Goal: Obtain resource: Download file/media

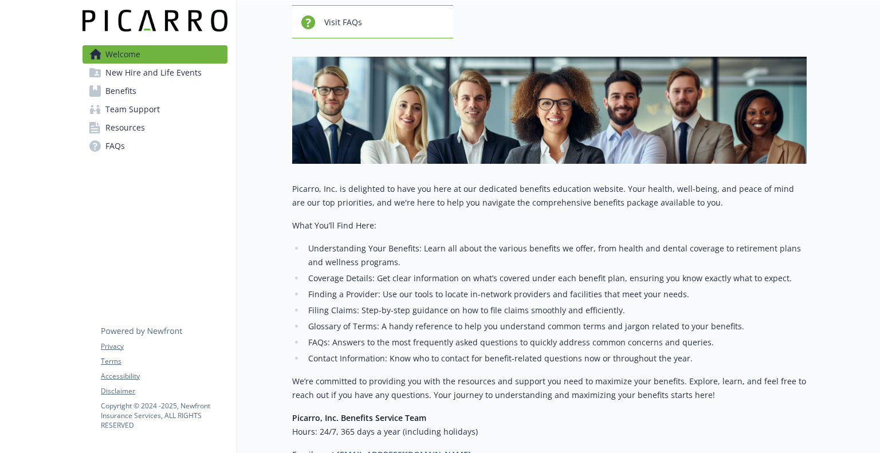
scroll to position [108, 0]
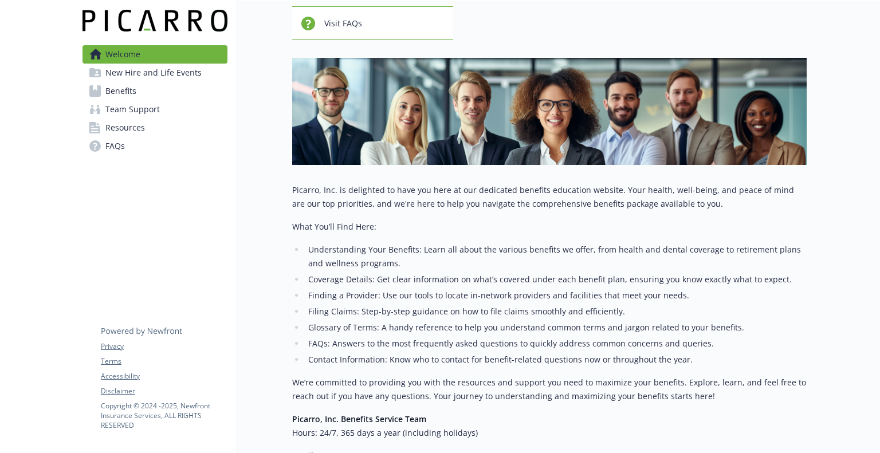
click at [120, 88] on span "Benefits" at bounding box center [120, 91] width 31 height 18
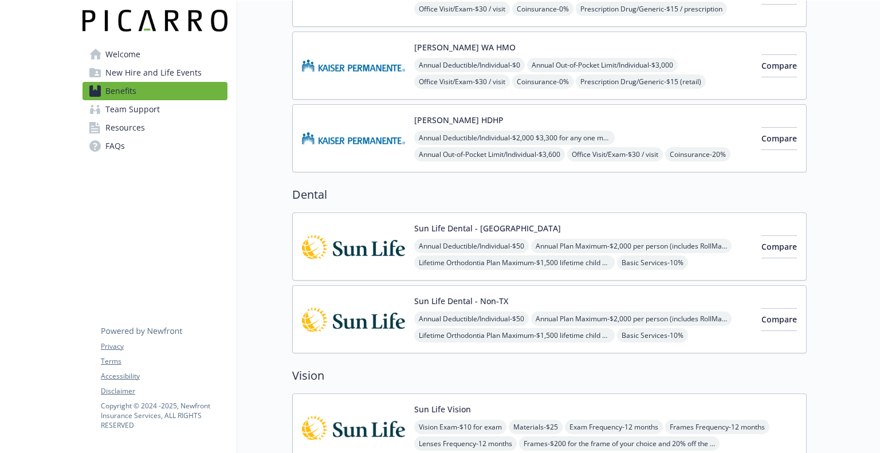
scroll to position [461, 0]
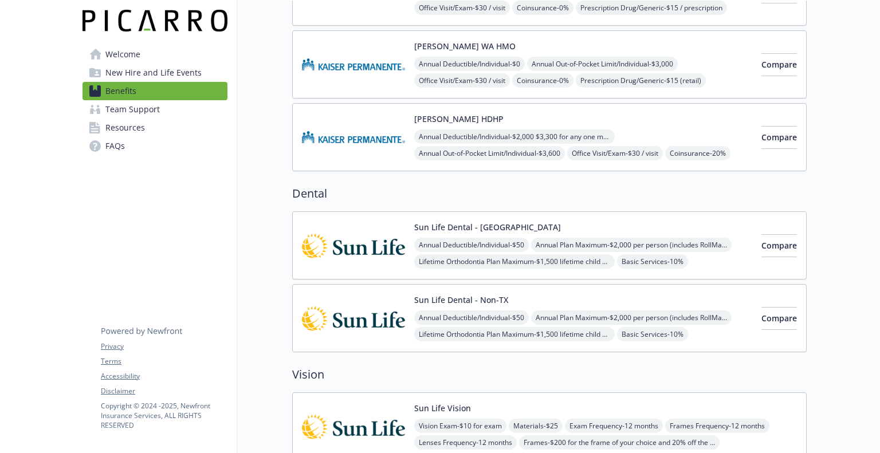
click at [381, 241] on img at bounding box center [353, 245] width 103 height 49
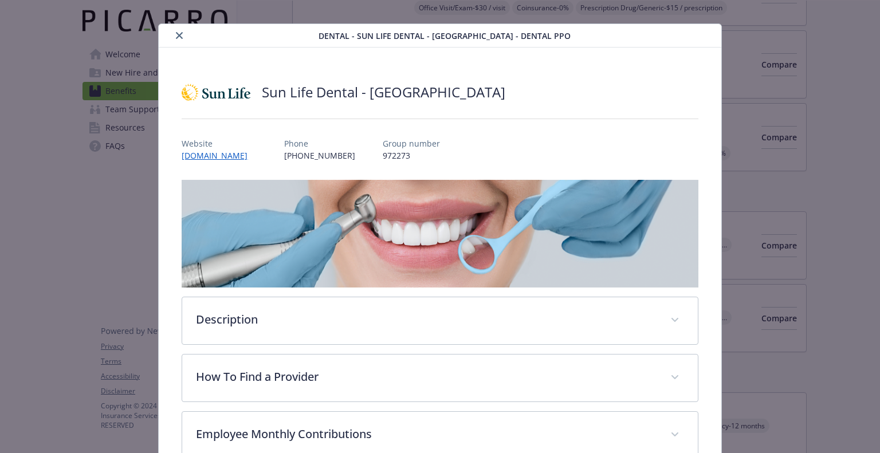
scroll to position [30, 0]
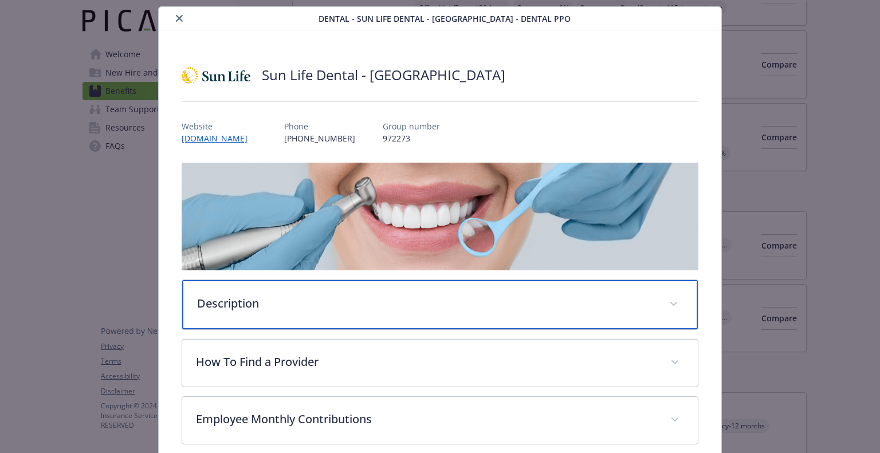
click at [377, 301] on p "Description" at bounding box center [426, 303] width 458 height 17
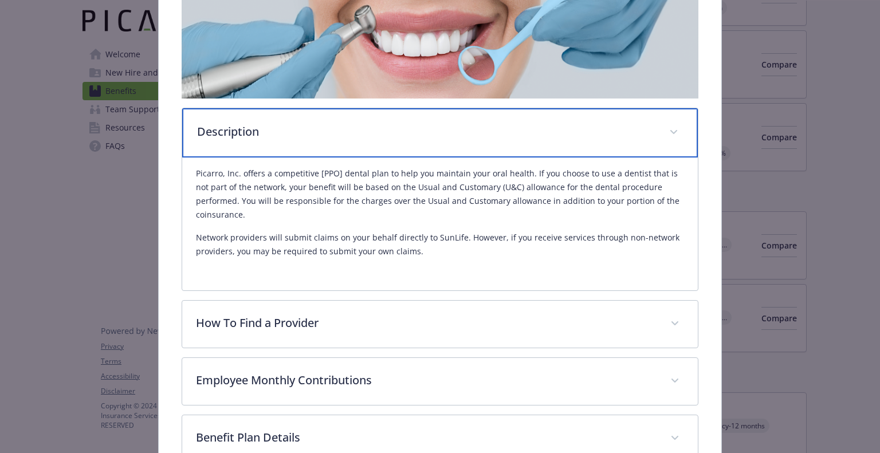
scroll to position [207, 0]
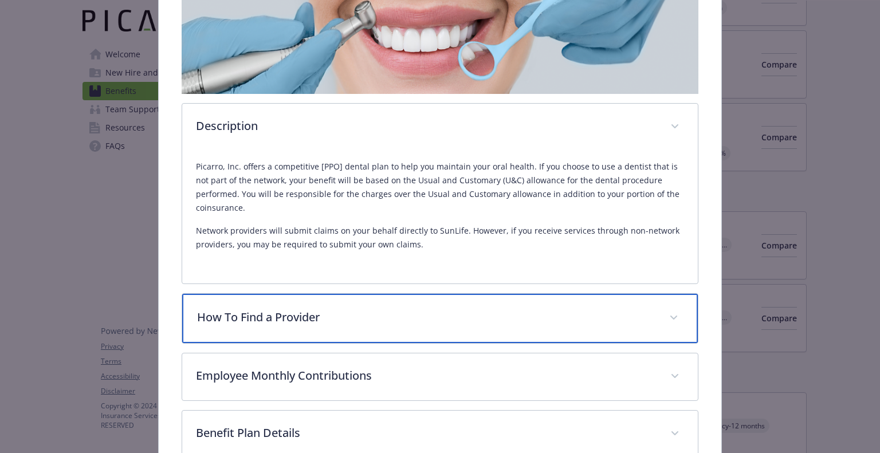
click at [516, 309] on p "How To Find a Provider" at bounding box center [426, 317] width 458 height 17
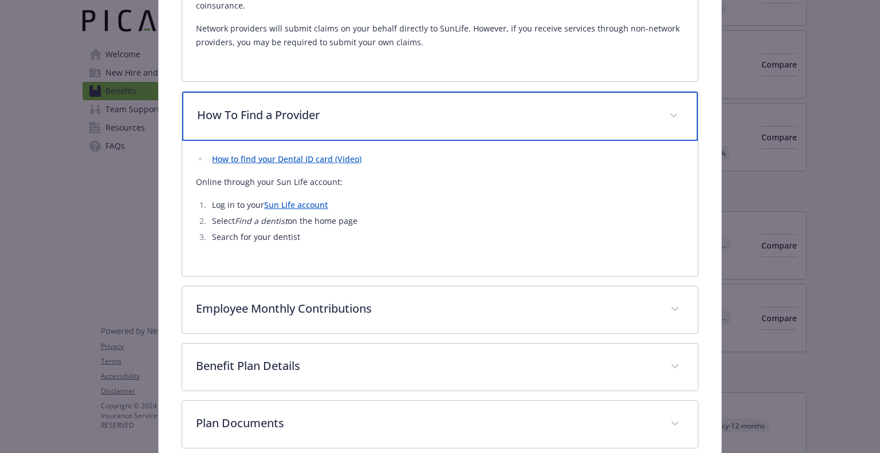
scroll to position [410, 0]
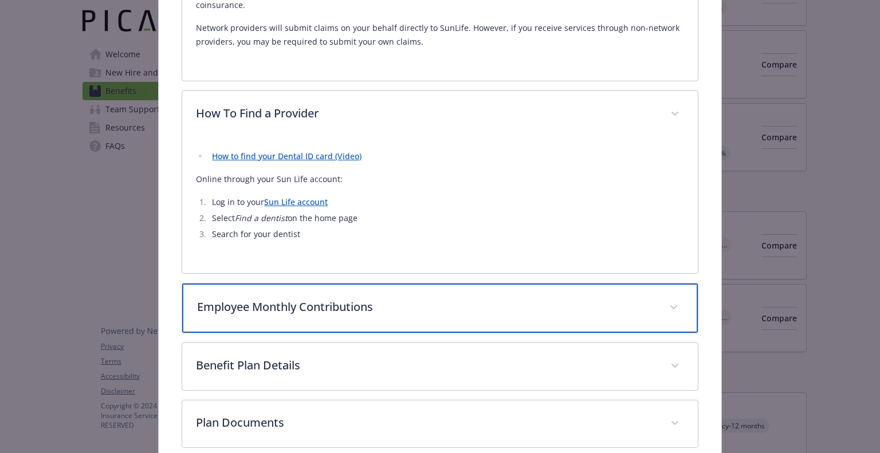
click at [493, 316] on div "Employee Monthly Contributions" at bounding box center [439, 308] width 515 height 49
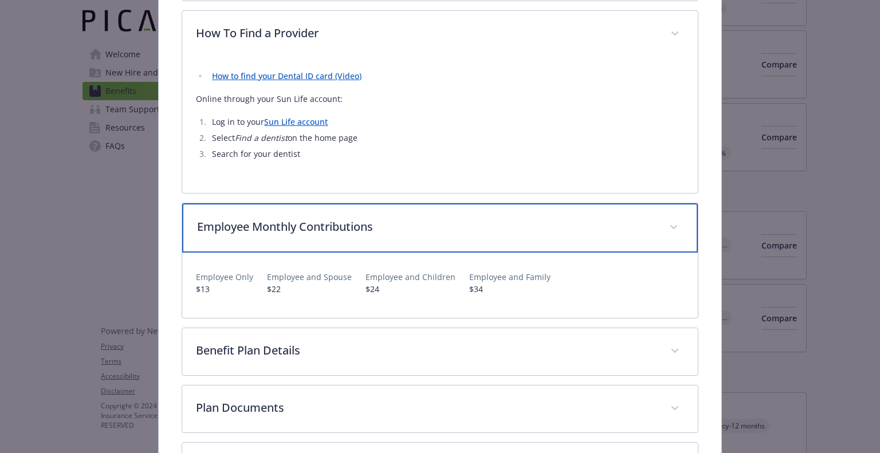
scroll to position [529, 0]
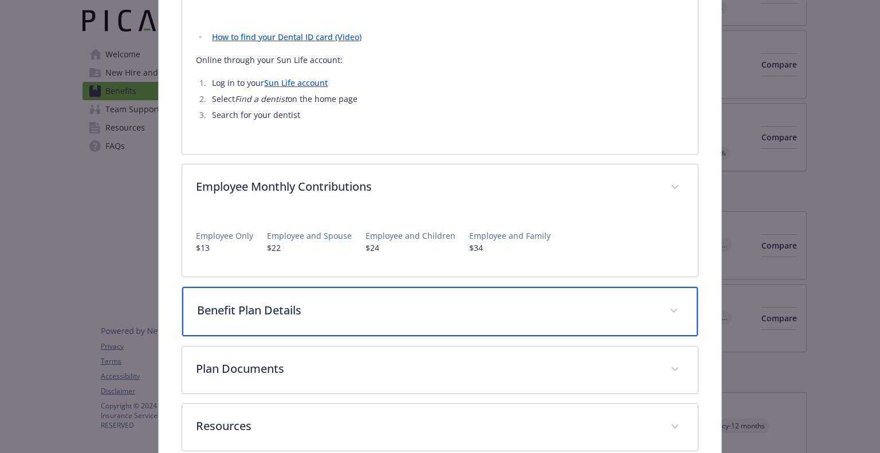
click at [493, 316] on div "Benefit Plan Details" at bounding box center [439, 311] width 515 height 49
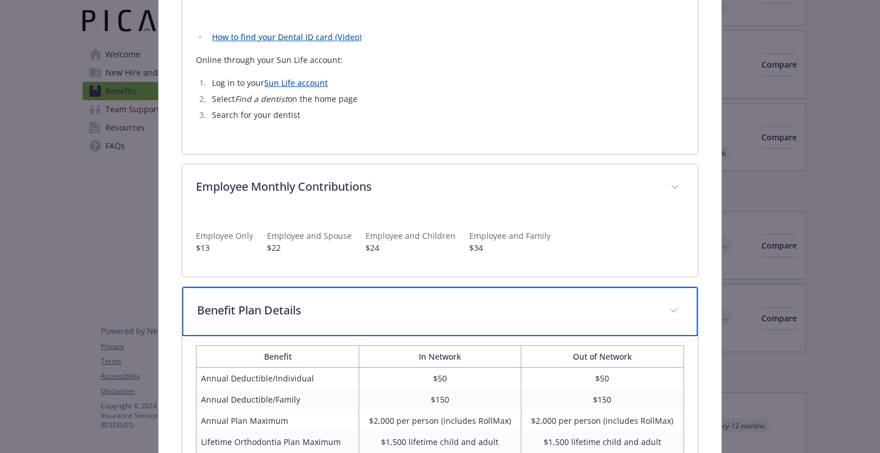
click at [493, 316] on div "Benefit Plan Details" at bounding box center [439, 311] width 515 height 49
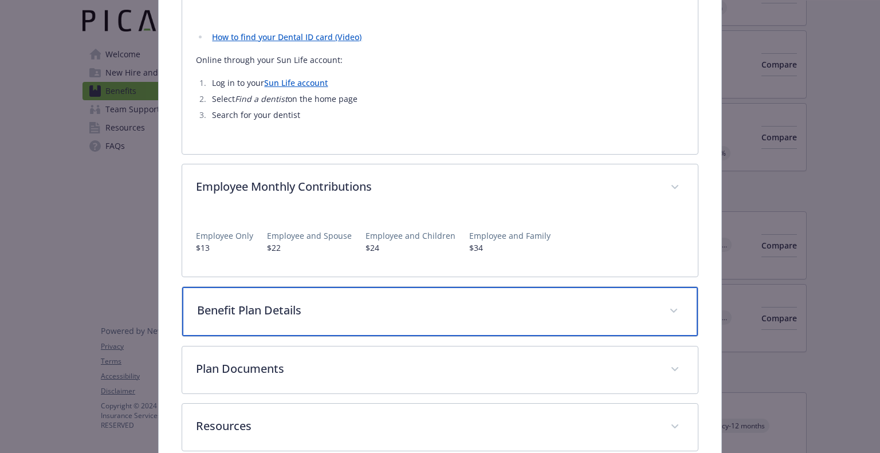
scroll to position [589, 0]
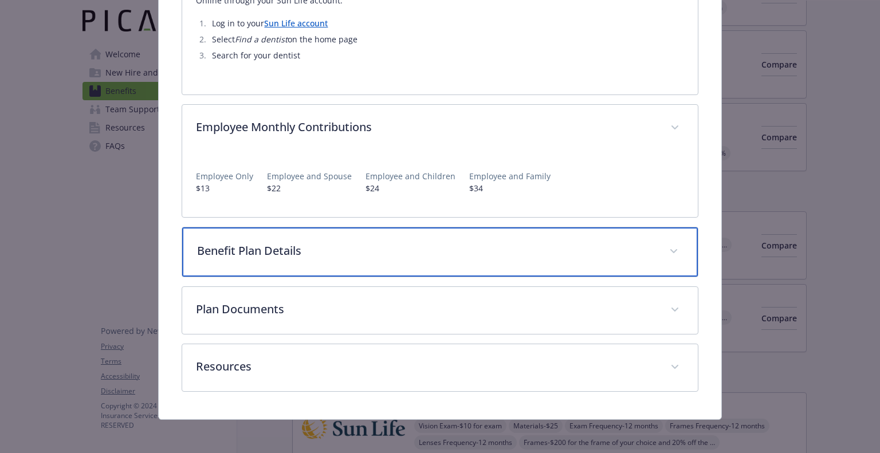
click at [504, 247] on p "Benefit Plan Details" at bounding box center [426, 250] width 458 height 17
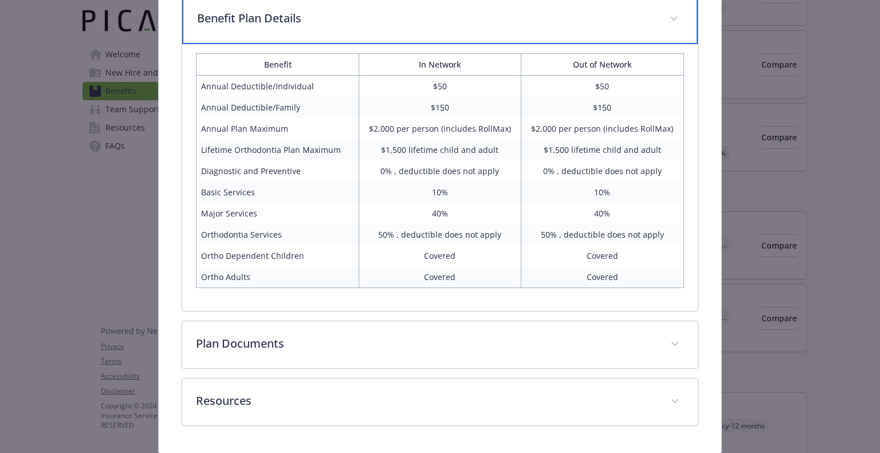
scroll to position [822, 0]
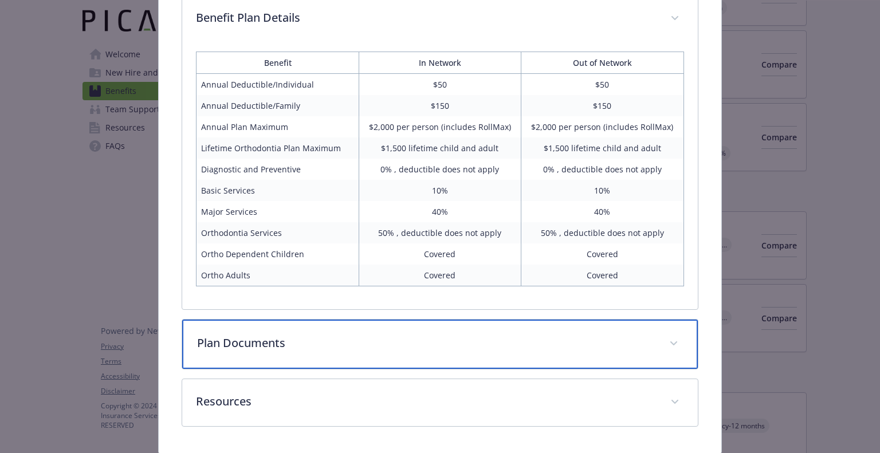
click at [557, 340] on p "Plan Documents" at bounding box center [426, 343] width 458 height 17
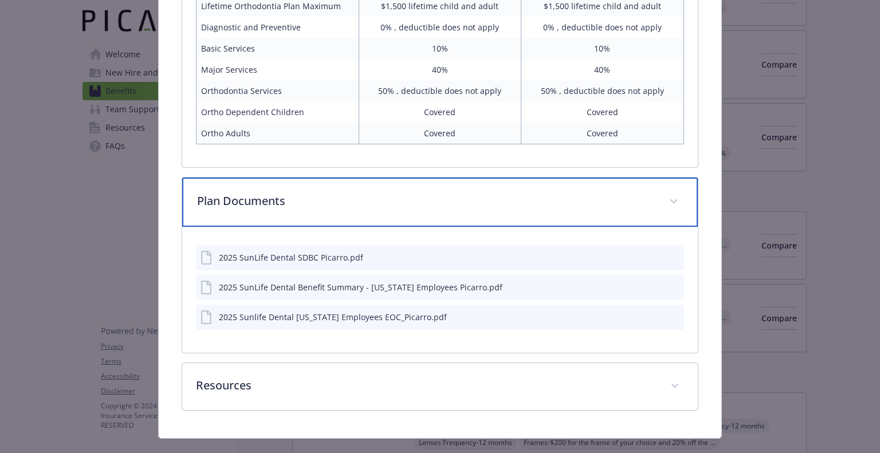
scroll to position [963, 0]
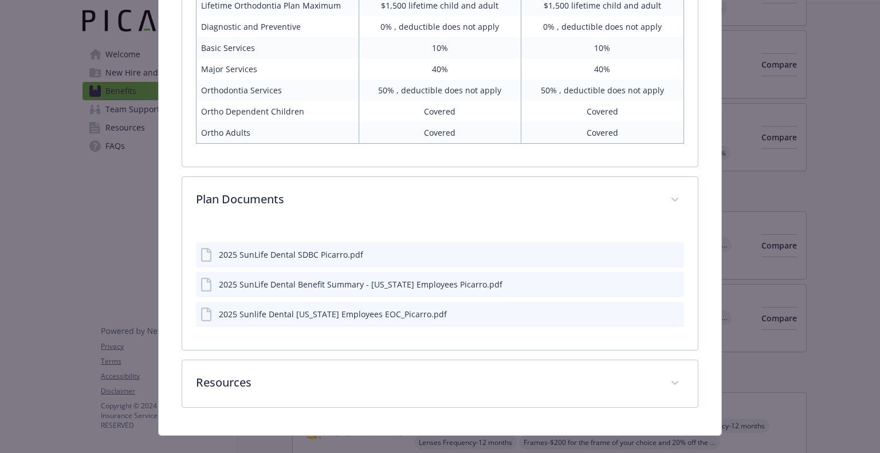
click at [650, 253] on icon "download file" at bounding box center [654, 253] width 9 height 9
click at [650, 280] on icon "download file" at bounding box center [654, 283] width 9 height 9
click at [652, 314] on button "download file" at bounding box center [654, 313] width 11 height 11
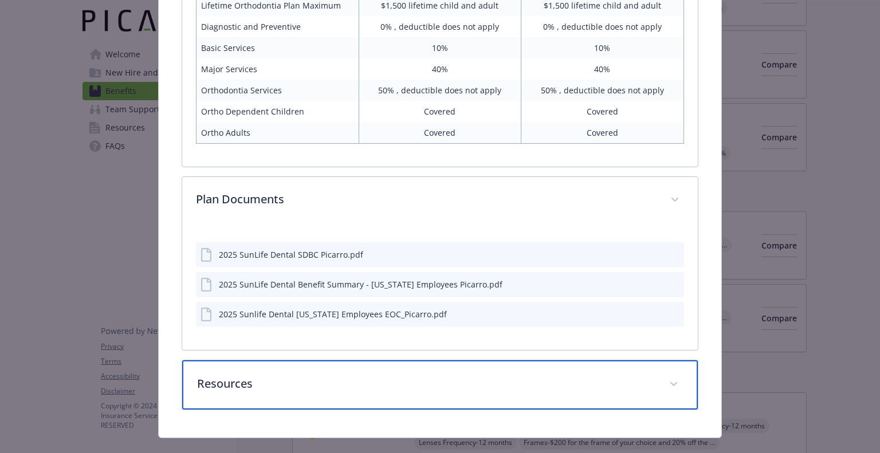
click at [665, 385] on span "details for plan Dental - Sun Life Dental - TX - Dental PPO" at bounding box center [674, 384] width 18 height 18
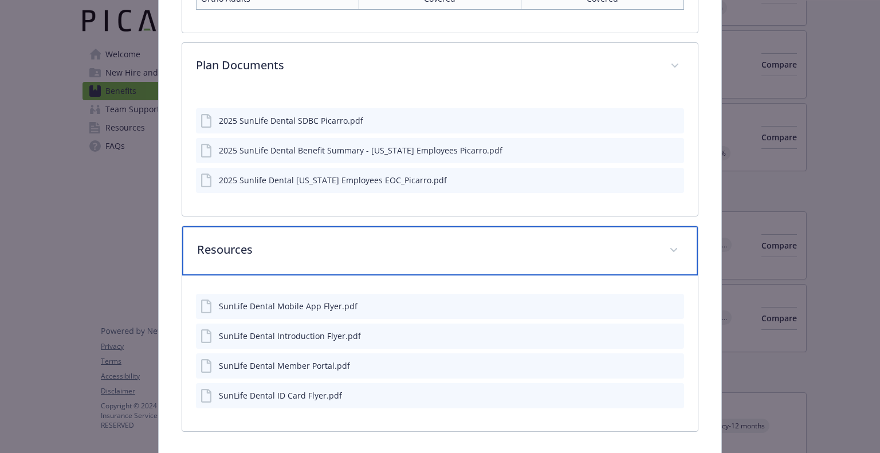
scroll to position [1106, 0]
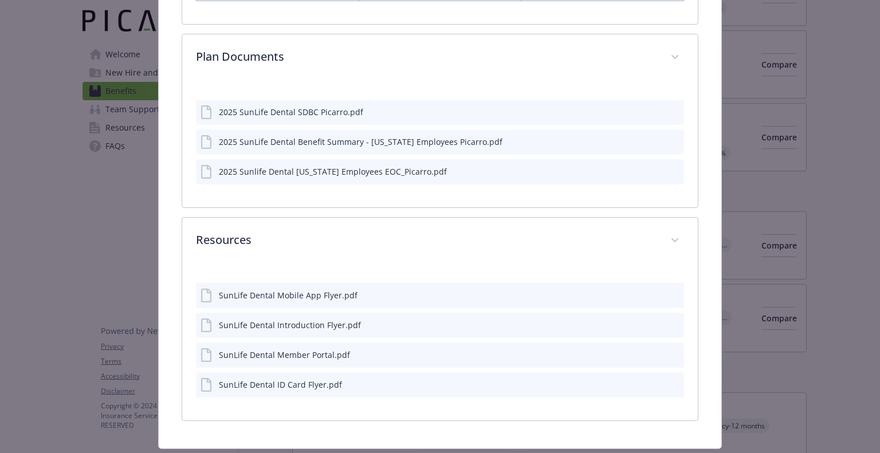
click at [649, 297] on button "details for plan Dental - Sun Life Dental - TX - Dental PPO" at bounding box center [654, 295] width 11 height 13
click at [650, 292] on icon "download file" at bounding box center [654, 294] width 9 height 9
click at [651, 320] on icon "download file" at bounding box center [654, 323] width 7 height 7
click at [650, 352] on icon "download file" at bounding box center [654, 354] width 9 height 9
click at [650, 380] on icon "download file" at bounding box center [654, 383] width 9 height 9
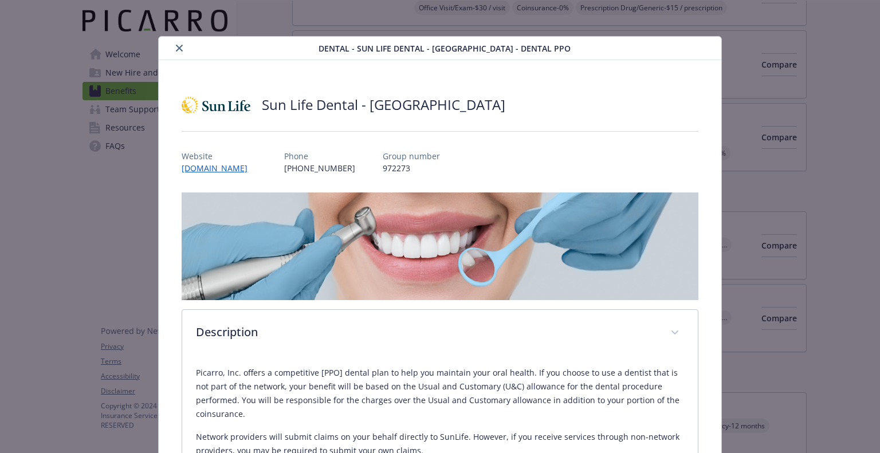
scroll to position [0, 0]
click at [173, 46] on button "close" at bounding box center [180, 49] width 14 height 14
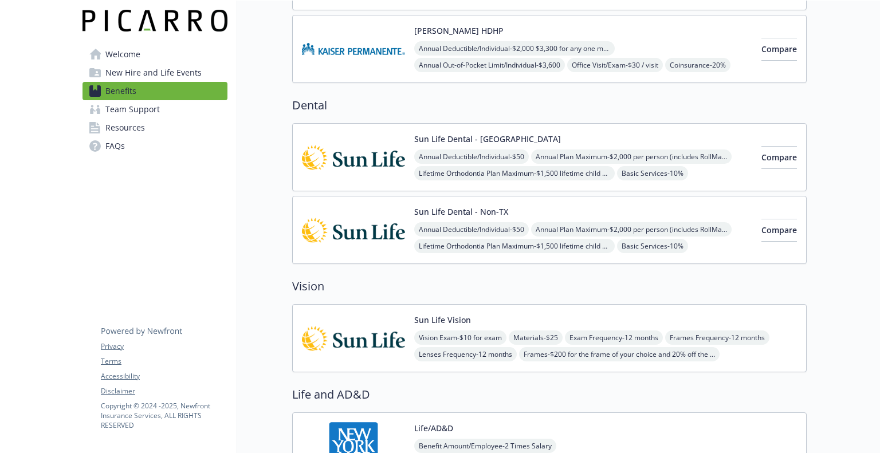
scroll to position [550, 0]
click at [362, 315] on img at bounding box center [353, 337] width 103 height 49
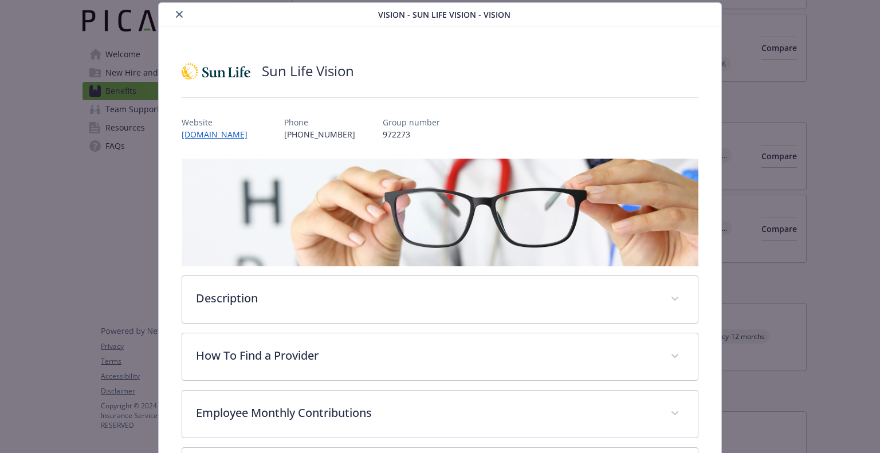
scroll to position [253, 0]
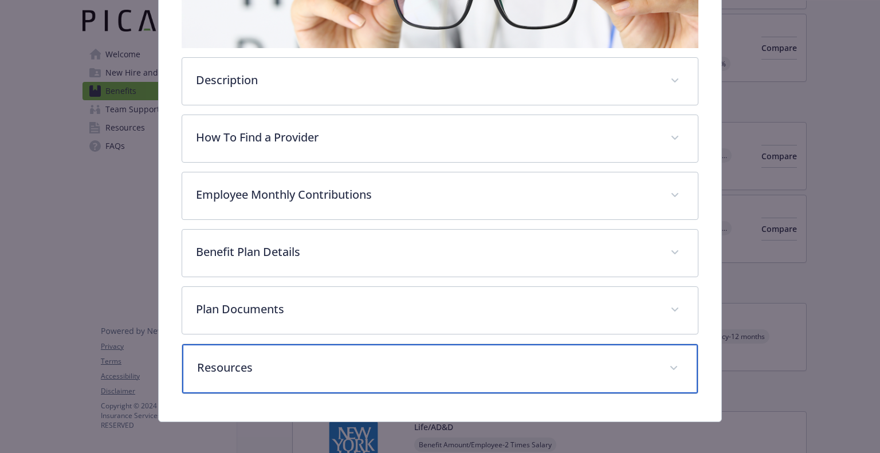
click at [394, 361] on p "Resources" at bounding box center [426, 367] width 458 height 17
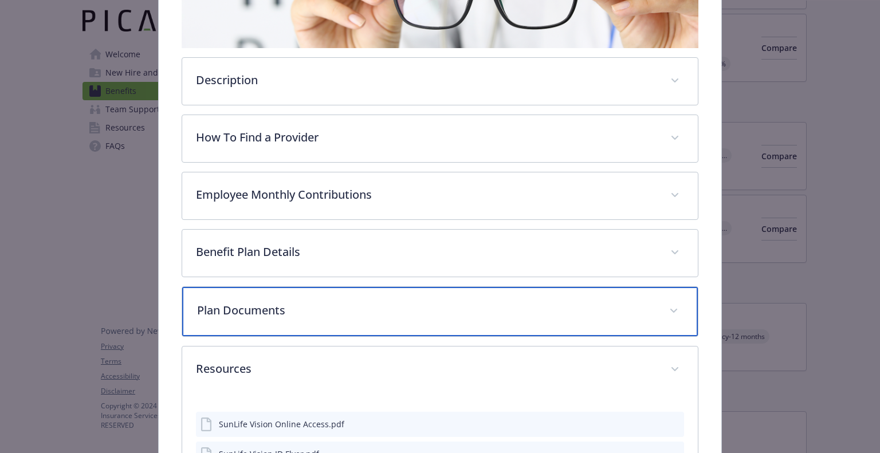
click at [421, 305] on p "Plan Documents" at bounding box center [426, 310] width 458 height 17
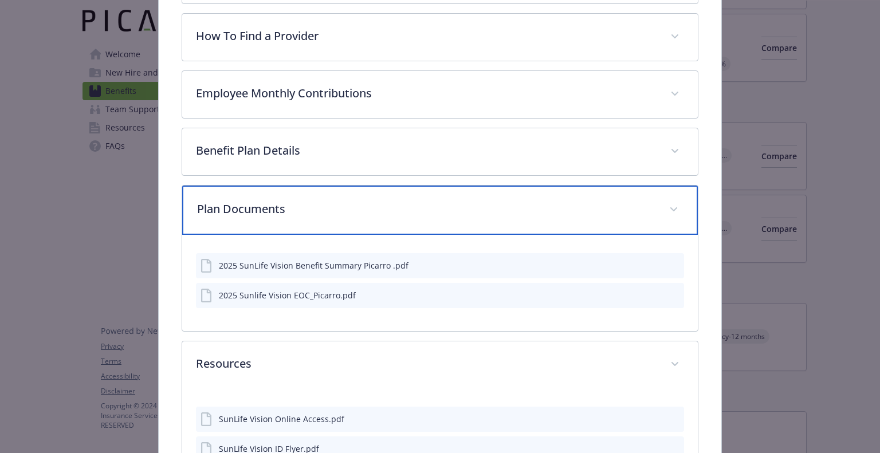
scroll to position [355, 0]
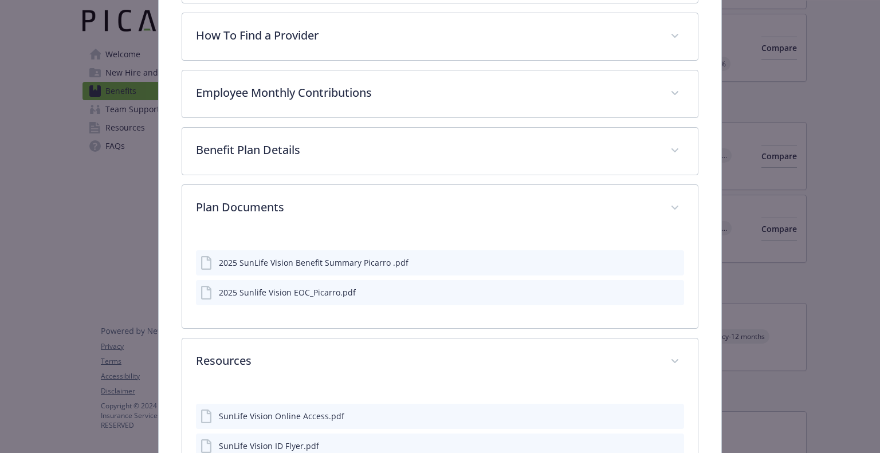
click at [650, 263] on icon "download file" at bounding box center [654, 261] width 9 height 9
click at [650, 292] on icon "download file" at bounding box center [654, 291] width 9 height 9
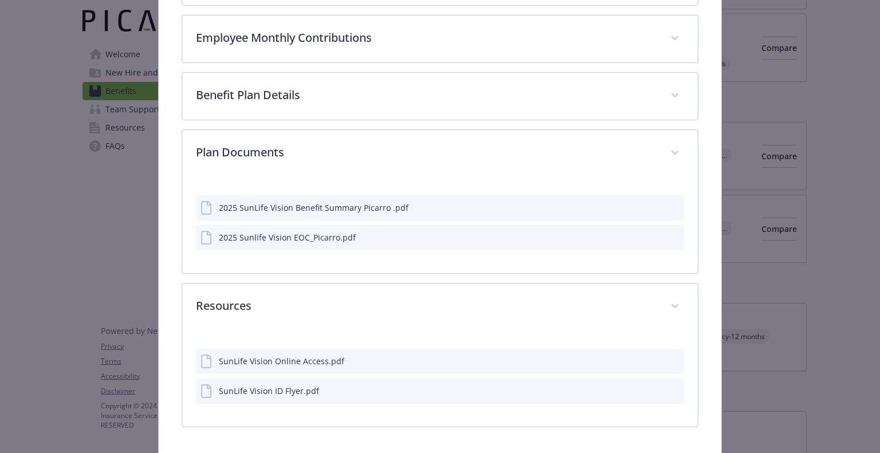
scroll to position [410, 0]
click at [651, 357] on icon "download file" at bounding box center [654, 358] width 7 height 7
click at [650, 385] on icon "download file" at bounding box center [654, 389] width 9 height 9
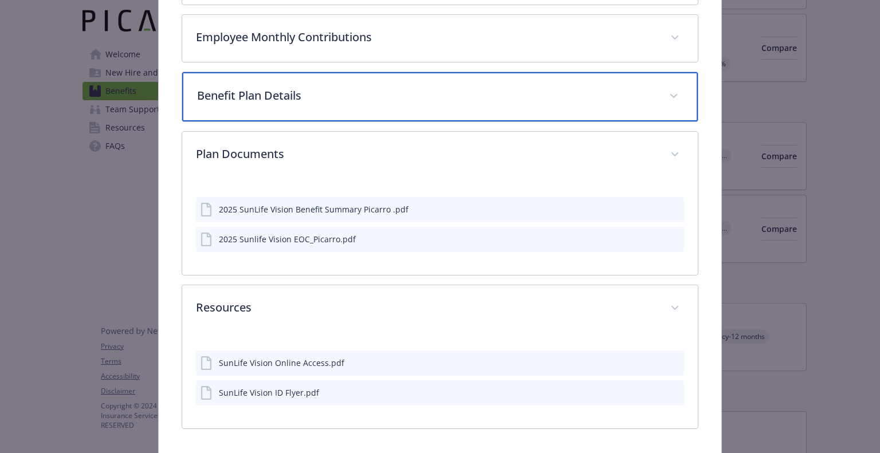
click at [382, 100] on p "Benefit Plan Details" at bounding box center [426, 95] width 458 height 17
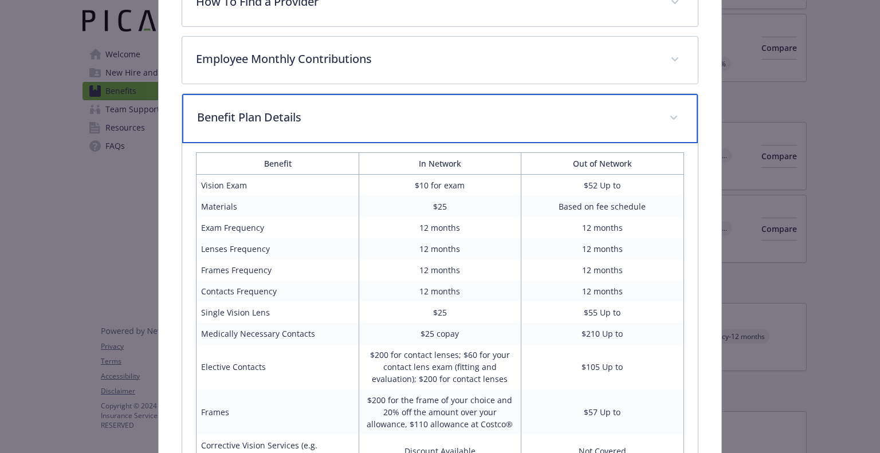
scroll to position [393, 0]
